Goal: Information Seeking & Learning: Stay updated

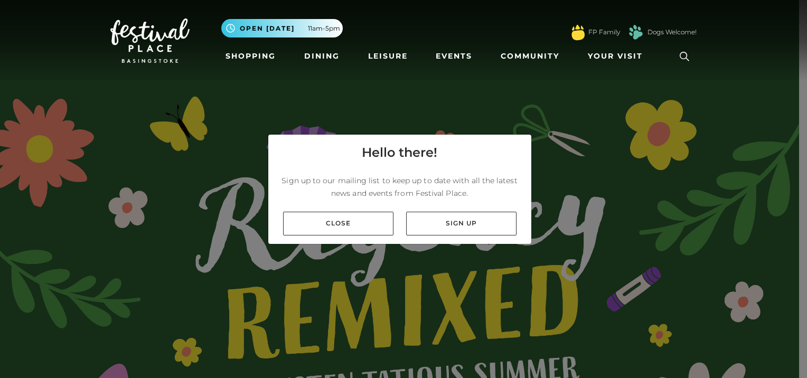
click at [366, 214] on link "Close" at bounding box center [338, 224] width 110 height 24
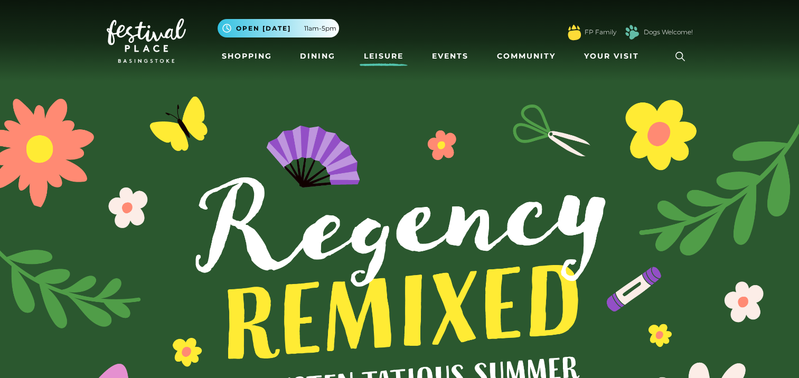
click at [375, 54] on link "Leisure" at bounding box center [384, 56] width 48 height 20
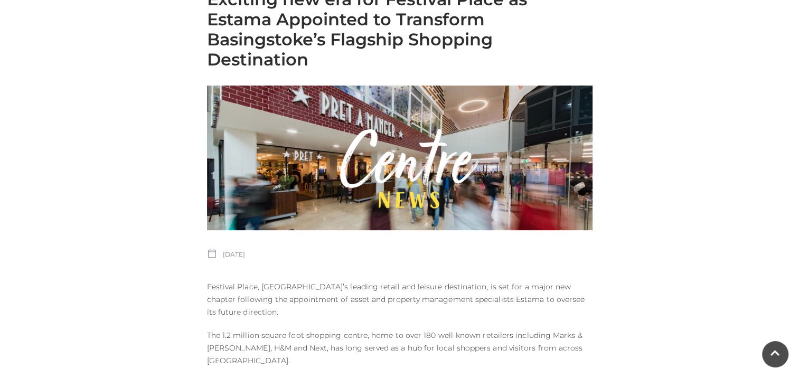
scroll to position [370, 0]
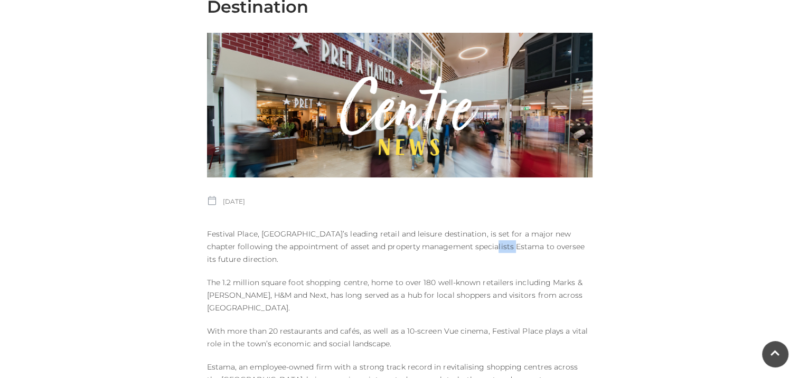
drag, startPoint x: 509, startPoint y: 249, endPoint x: 482, endPoint y: 247, distance: 27.0
click at [482, 247] on p "Festival Place, Basingstoke’s leading retail and leisure destination, is set fo…" at bounding box center [400, 247] width 386 height 38
copy p "Estama"
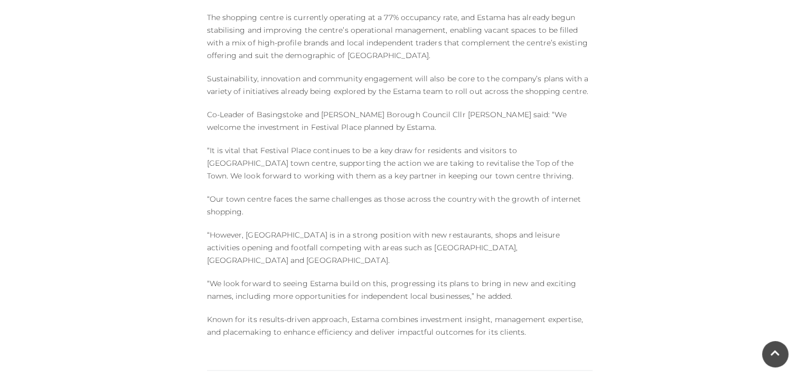
scroll to position [951, 0]
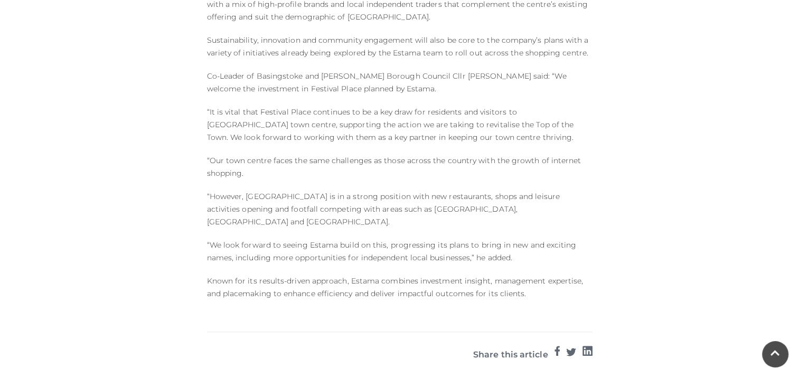
scroll to position [1162, 0]
